Goal: Transaction & Acquisition: Purchase product/service

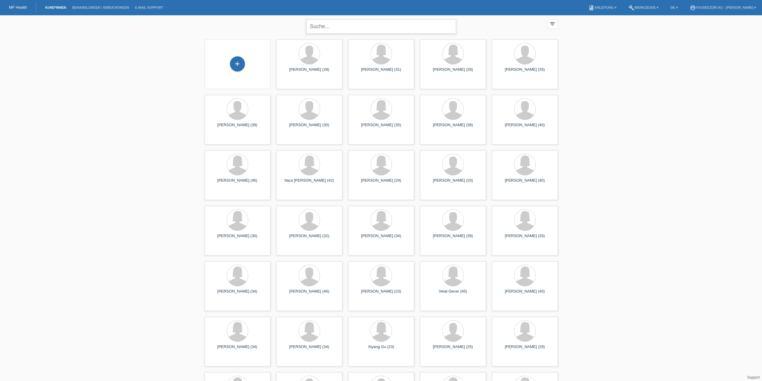
click at [334, 28] on input "text" at bounding box center [381, 26] width 150 height 14
type input "Rosario"
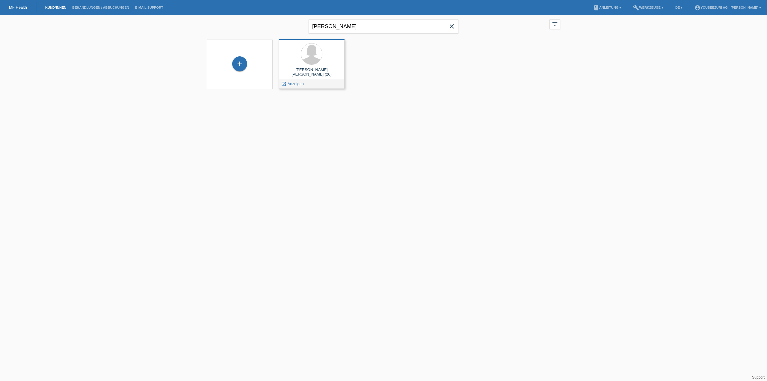
click at [310, 69] on div "Leidy Laura Rosario Espiritusanto (26)" at bounding box center [311, 72] width 56 height 10
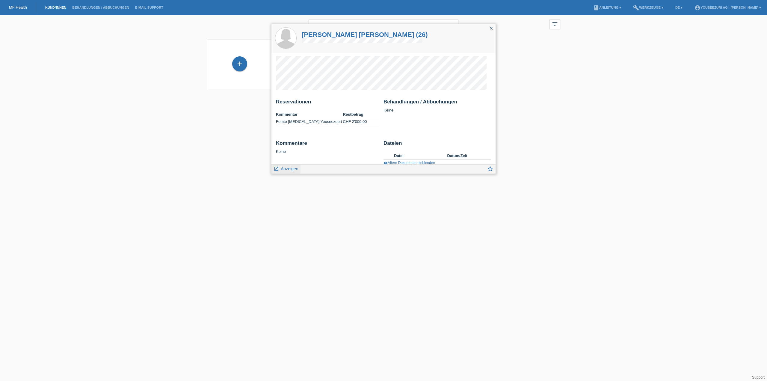
click at [277, 168] on icon "launch" at bounding box center [276, 168] width 5 height 5
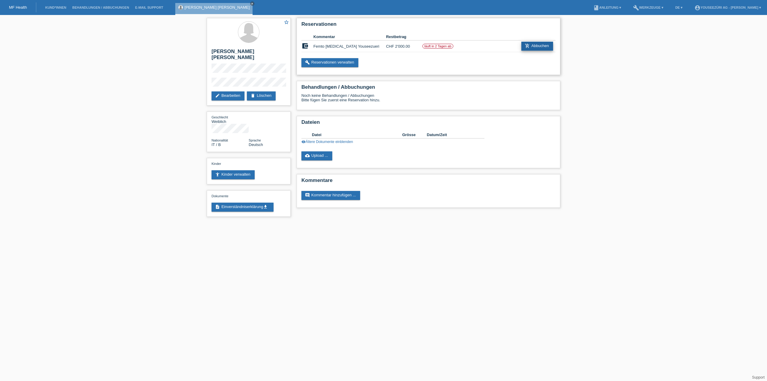
click at [546, 44] on link "add_shopping_cart Abbuchen" at bounding box center [537, 46] width 32 height 9
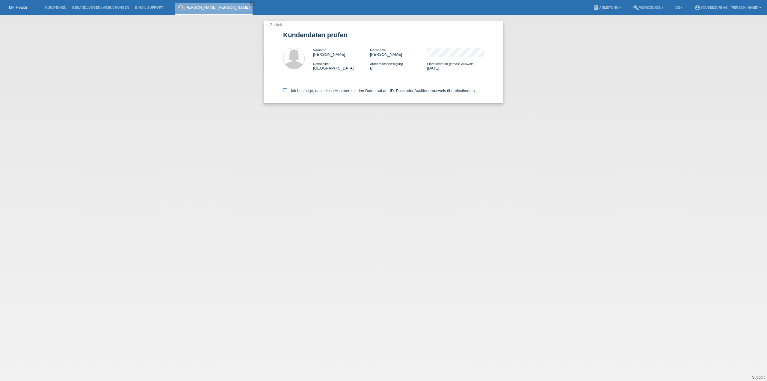
click at [286, 89] on icon at bounding box center [285, 90] width 4 height 4
click at [286, 89] on input "Ich bestätige, dass diese Angaben mit den Daten auf der ID, Pass oder Ausländer…" at bounding box center [285, 90] width 4 height 4
checkbox input "true"
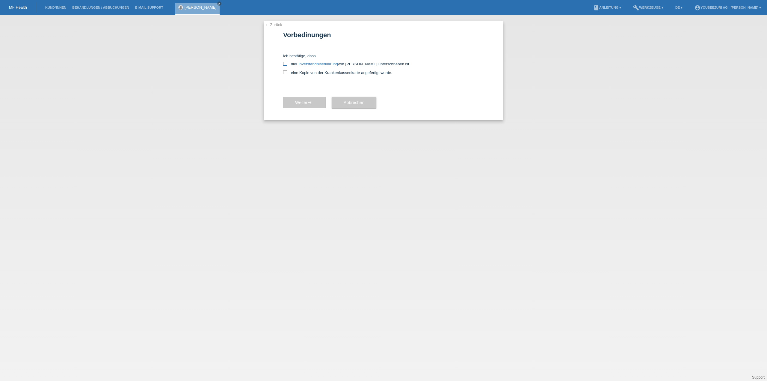
drag, startPoint x: 283, startPoint y: 62, endPoint x: 285, endPoint y: 65, distance: 3.2
click at [283, 62] on icon at bounding box center [285, 64] width 4 height 4
click at [283, 62] on input "die Einverständniserklärung von der Kundin unterschrieben ist." at bounding box center [285, 64] width 4 height 4
checkbox input "true"
click at [286, 71] on icon at bounding box center [285, 72] width 4 height 4
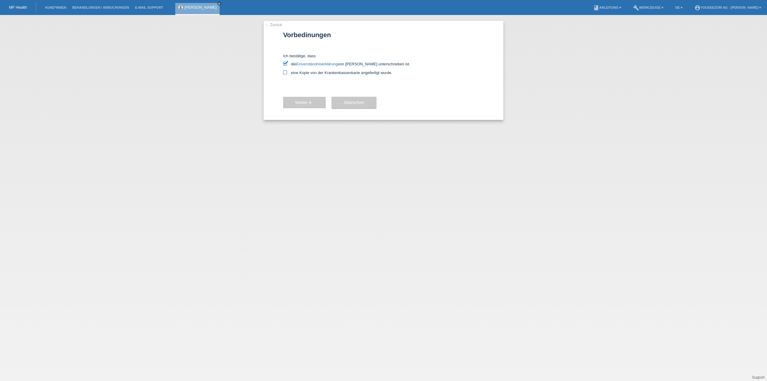
click at [286, 71] on input "eine Kopie von der Krankenkassenkarte angefertigt wurde." at bounding box center [285, 72] width 4 height 4
checkbox input "true"
click at [301, 101] on span "Weiter arrow_forward" at bounding box center [304, 102] width 19 height 5
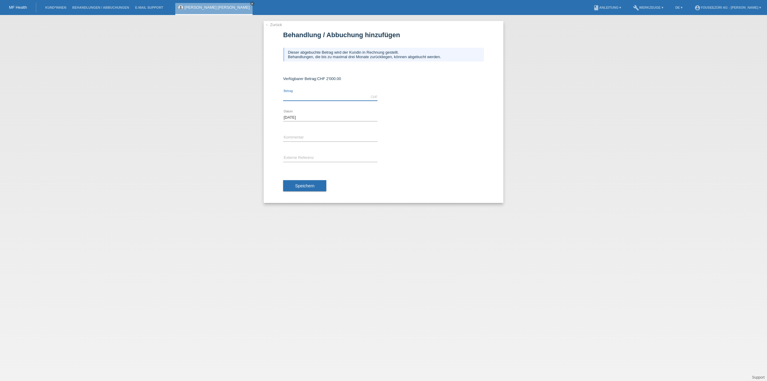
click at [294, 95] on input "text" at bounding box center [330, 96] width 94 height 7
type input "2000.00"
click at [306, 135] on input "text" at bounding box center [330, 137] width 94 height 7
type input "Femto [MEDICAL_DATA] Youseezueri"
click at [295, 154] on div "error Externe Referenz" at bounding box center [330, 158] width 94 height 20
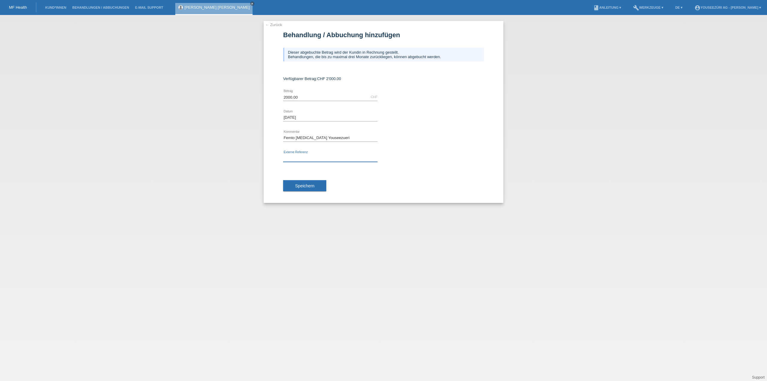
click at [295, 156] on input "text" at bounding box center [330, 157] width 94 height 7
click at [300, 184] on span "Speichern" at bounding box center [304, 185] width 19 height 5
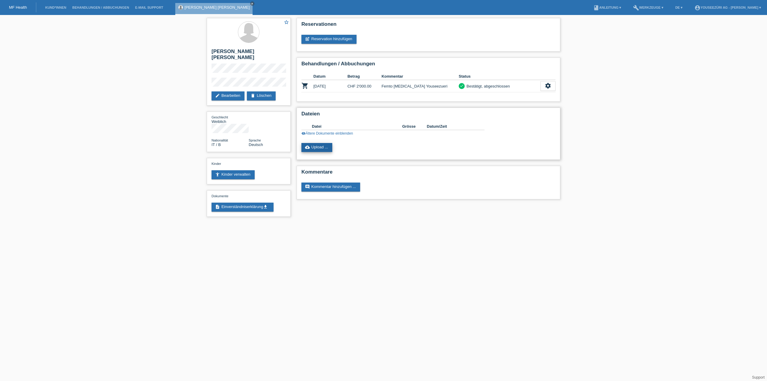
click at [322, 149] on link "cloud_upload Upload ..." at bounding box center [316, 147] width 31 height 9
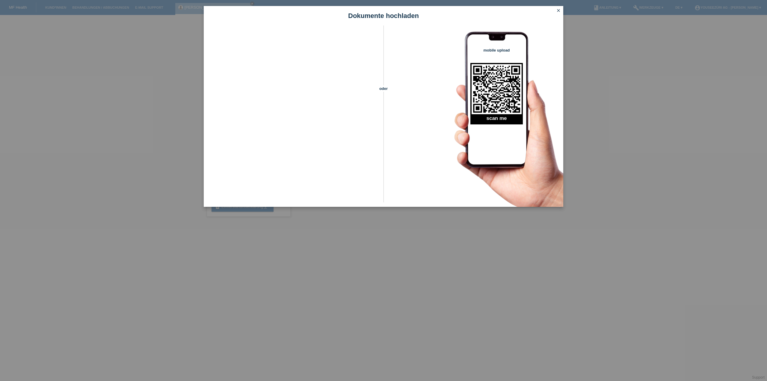
click at [560, 10] on icon "close" at bounding box center [558, 10] width 5 height 5
